Goal: Task Accomplishment & Management: Manage account settings

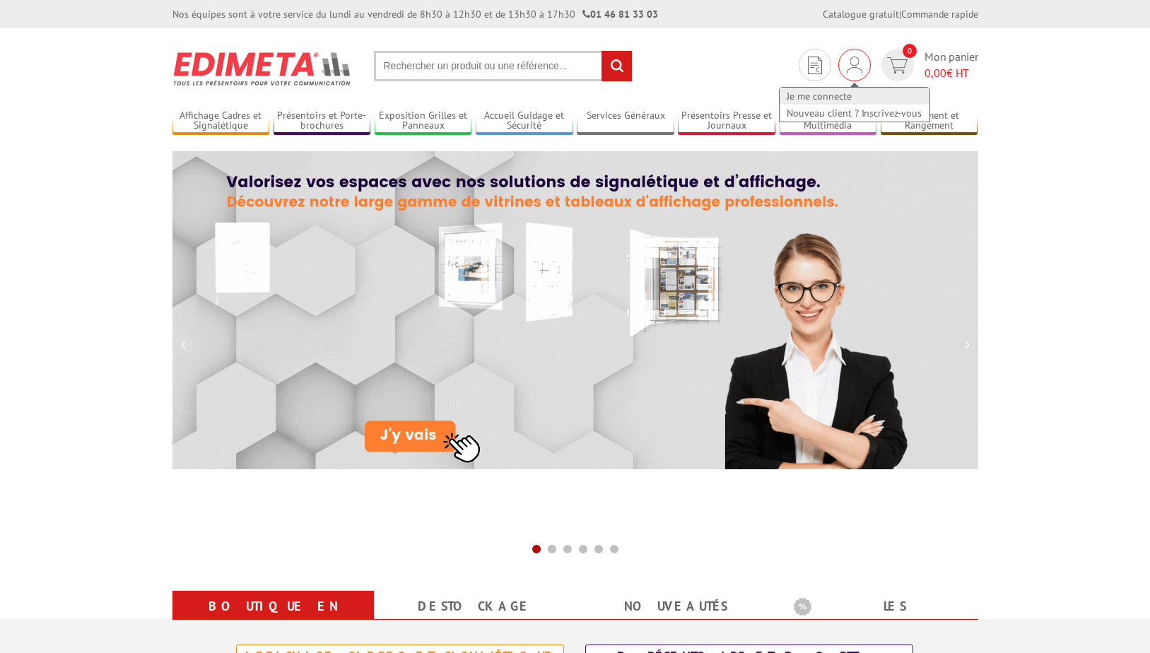
click at [826, 95] on link "Je me connecte" at bounding box center [854, 96] width 150 height 17
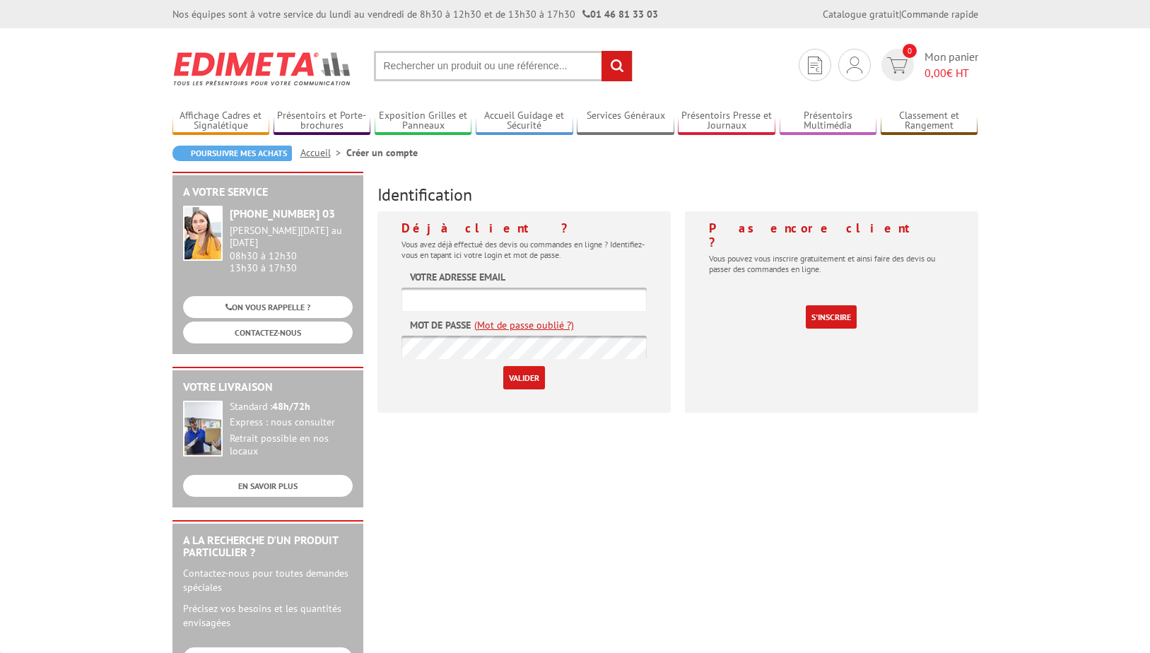
type input "achats-marchés@caf31.caf.fr"
click at [519, 375] on input "Valider" at bounding box center [524, 377] width 42 height 23
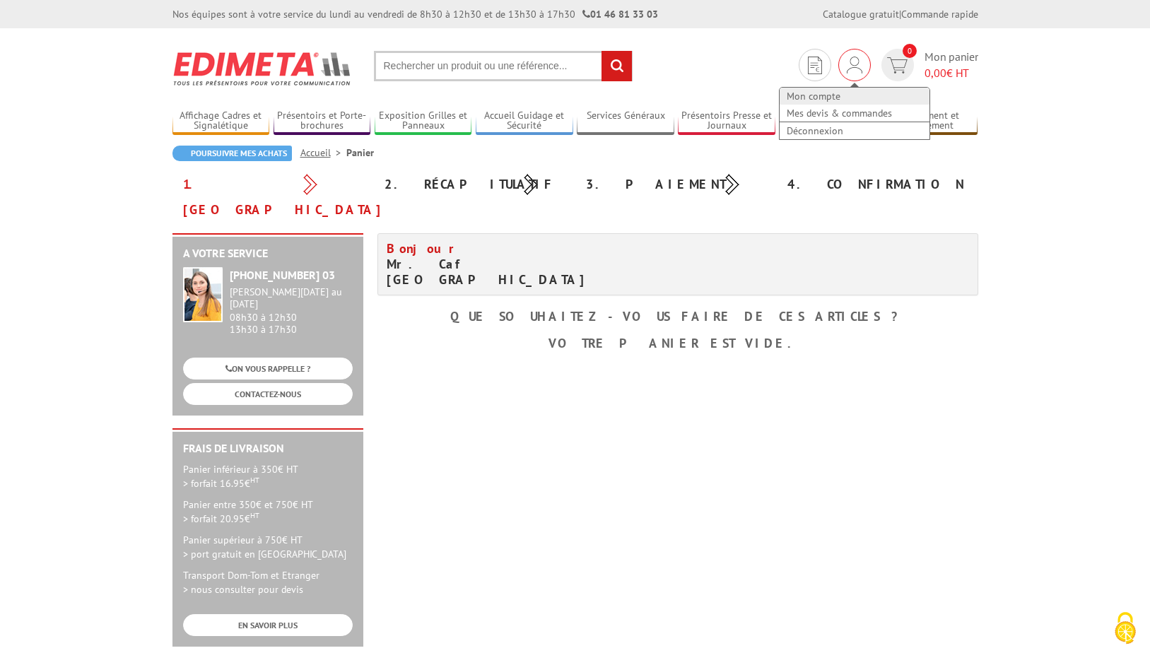
click at [825, 95] on link "Mon compte" at bounding box center [854, 96] width 150 height 17
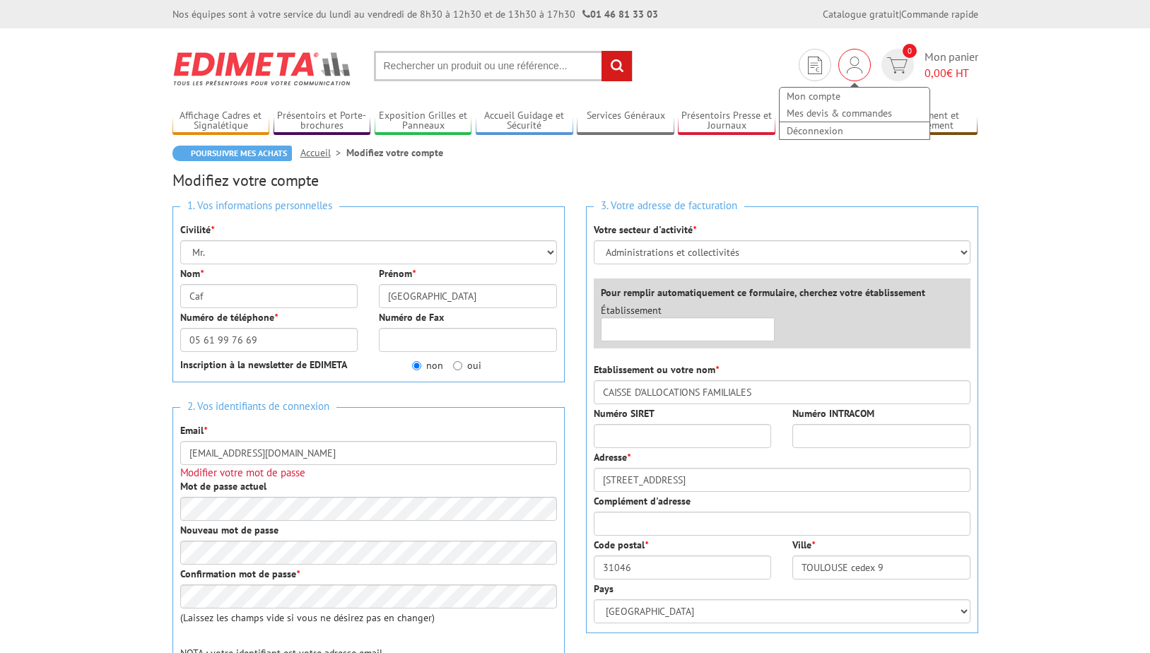
click at [856, 67] on img at bounding box center [854, 65] width 16 height 17
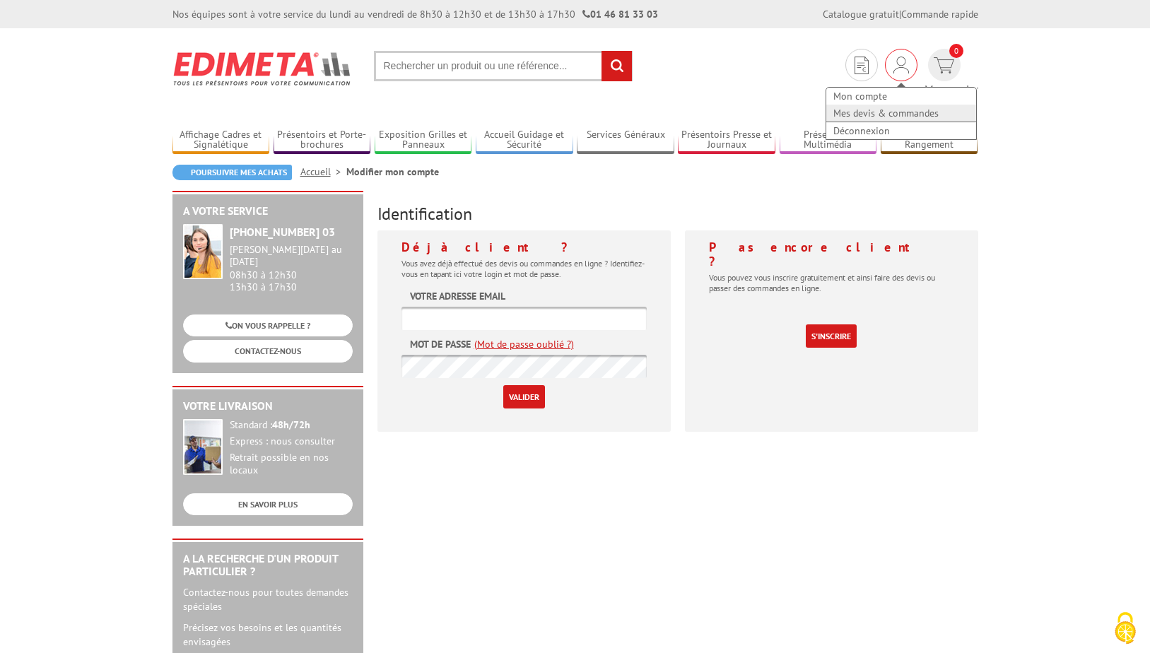
type input "achats-marchés@caf31.caf.fr"
click at [840, 114] on link "Mes devis & commandes" at bounding box center [901, 113] width 150 height 17
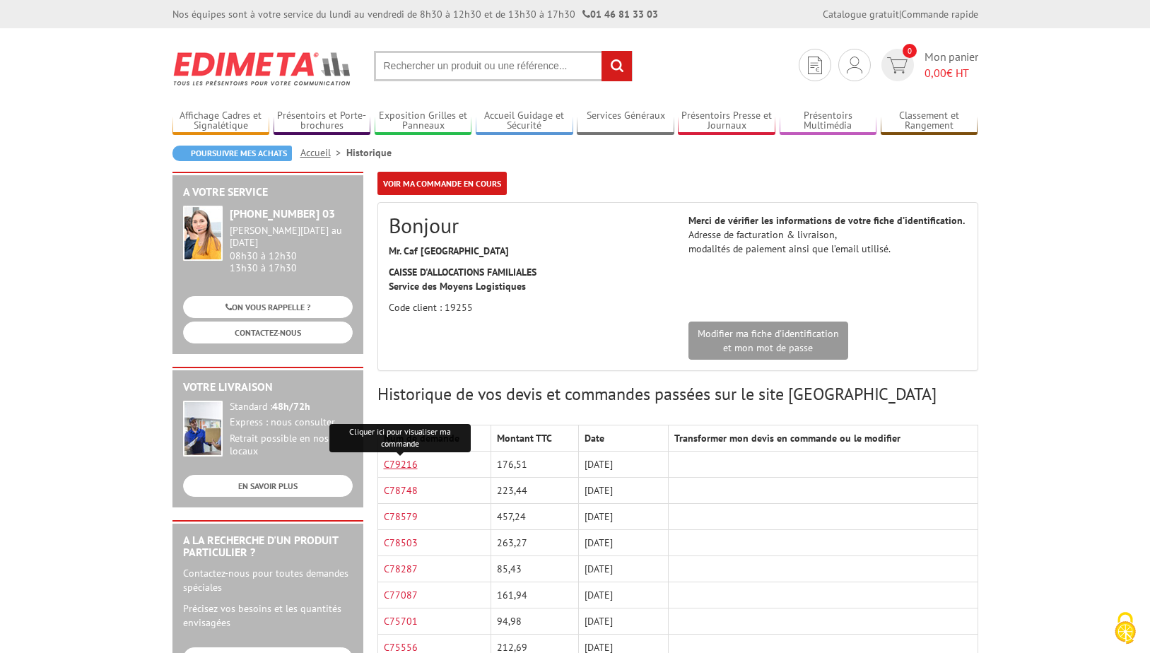
click at [406, 461] on link "C79216" at bounding box center [401, 464] width 34 height 13
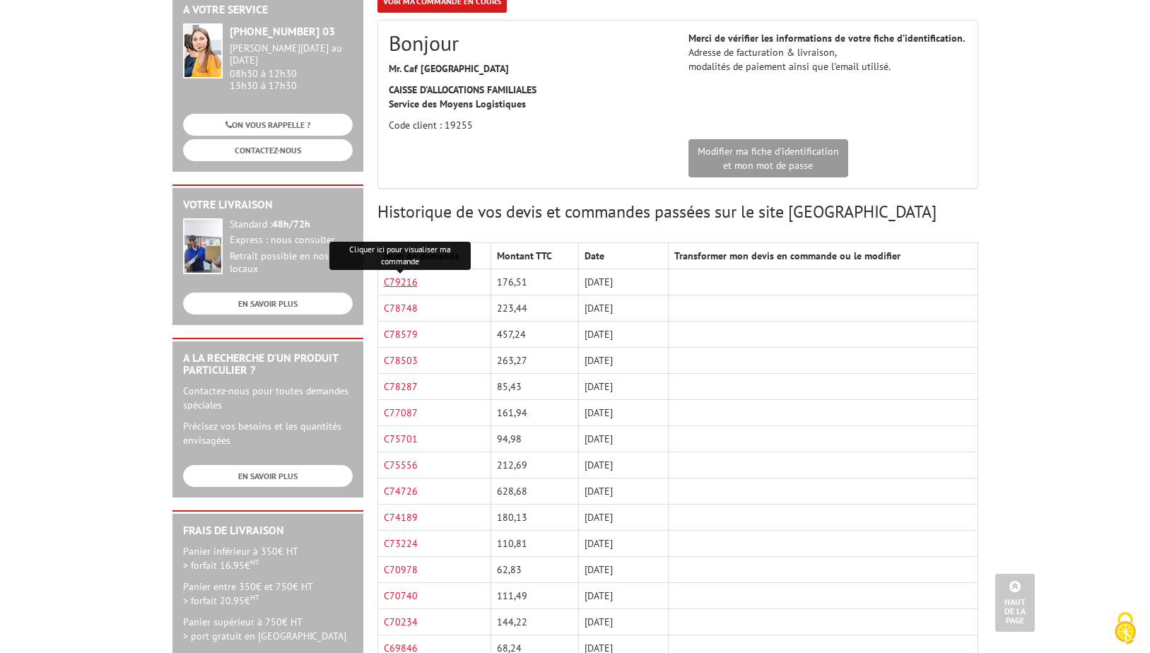
scroll to position [141, 0]
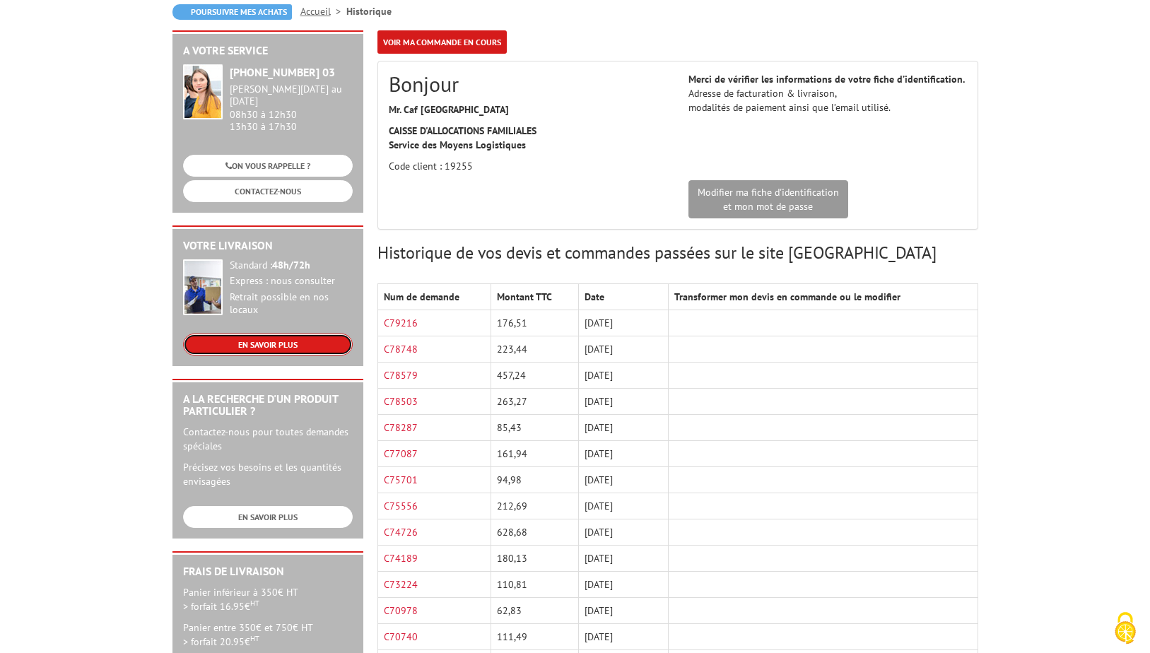
click at [281, 334] on link "EN SAVOIR PLUS" at bounding box center [268, 345] width 170 height 22
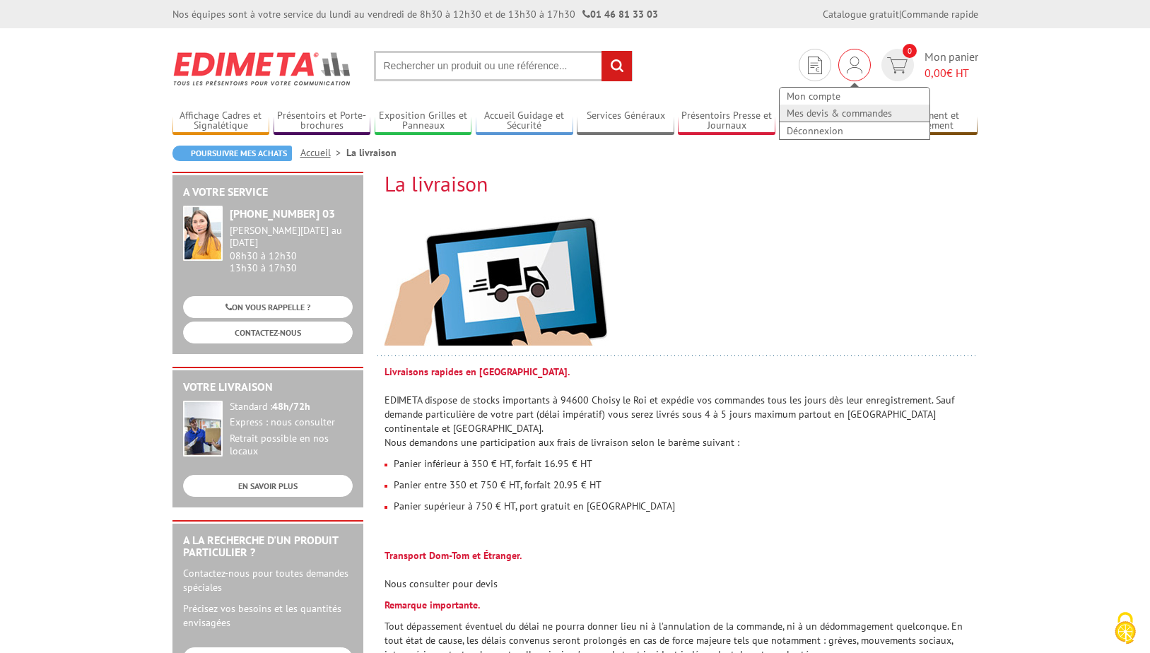
click at [851, 112] on link "Mes devis & commandes" at bounding box center [854, 113] width 150 height 17
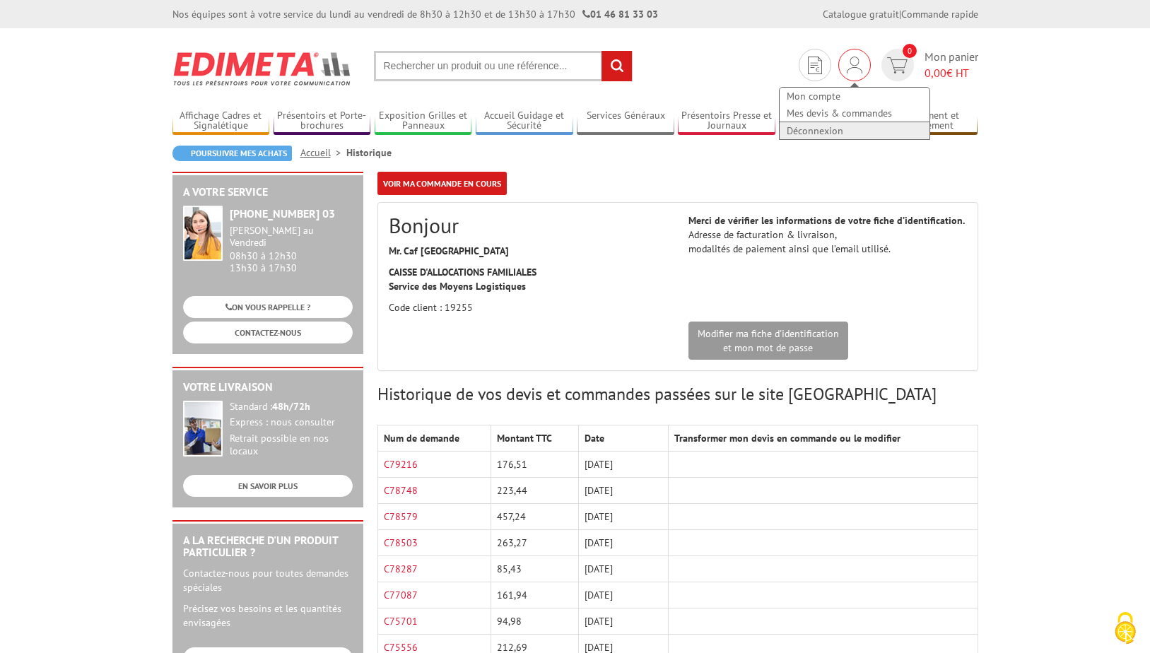
drag, startPoint x: 828, startPoint y: 131, endPoint x: 821, endPoint y: 133, distance: 7.2
click at [827, 131] on link "Déconnexion" at bounding box center [854, 130] width 150 height 17
